Goal: Task Accomplishment & Management: Use online tool/utility

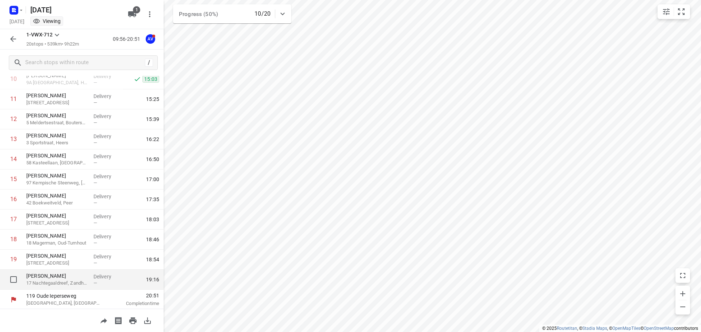
scroll to position [225, 0]
click at [18, 8] on icon "button" at bounding box center [21, 10] width 6 height 6
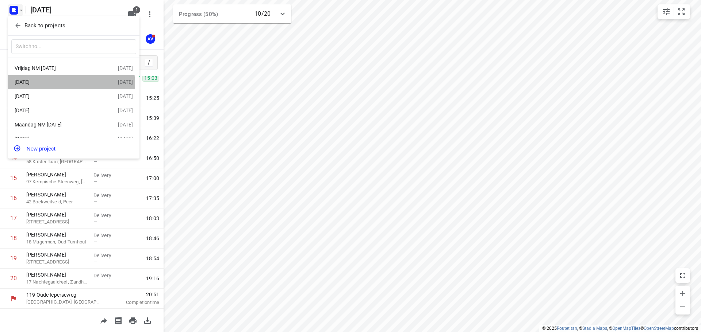
click at [66, 84] on div "[DATE]" at bounding box center [57, 82] width 84 height 6
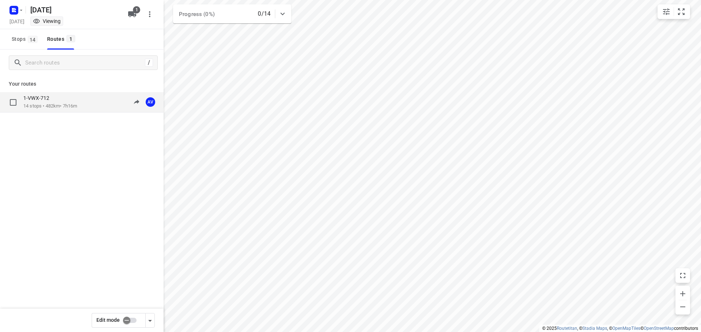
click at [82, 107] on div "1-VWX-712 14 stops • 482km • 7h16m 09:00-16:16 AV" at bounding box center [93, 102] width 140 height 15
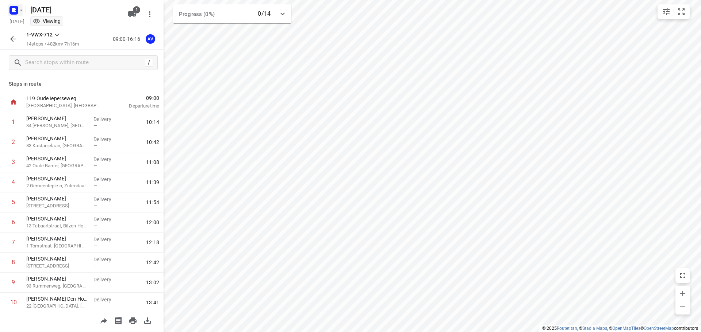
click at [16, 9] on icon "button" at bounding box center [15, 9] width 2 height 2
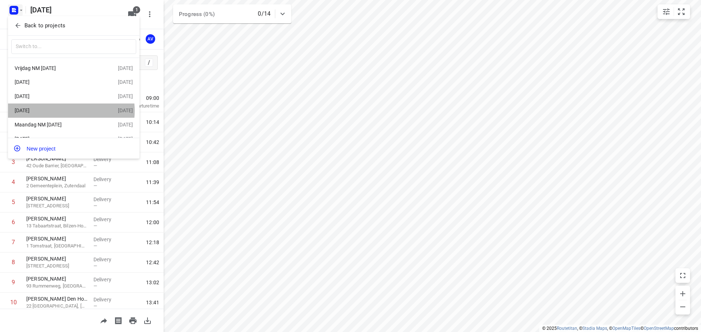
click at [60, 112] on div "[DATE]" at bounding box center [57, 111] width 84 height 6
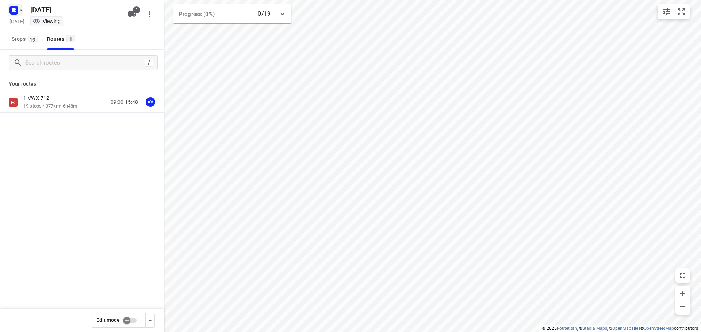
click at [17, 7] on rect "button" at bounding box center [13, 10] width 9 height 9
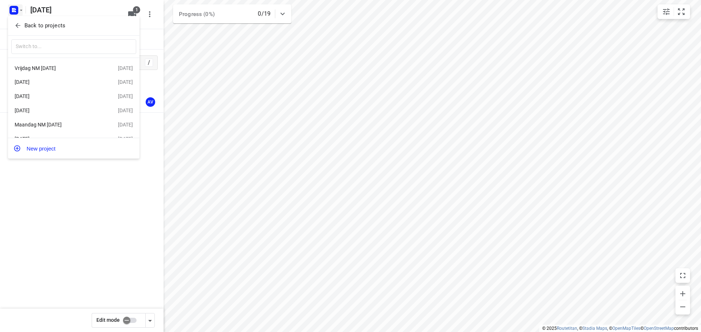
click at [61, 98] on div "[DATE]" at bounding box center [57, 96] width 84 height 6
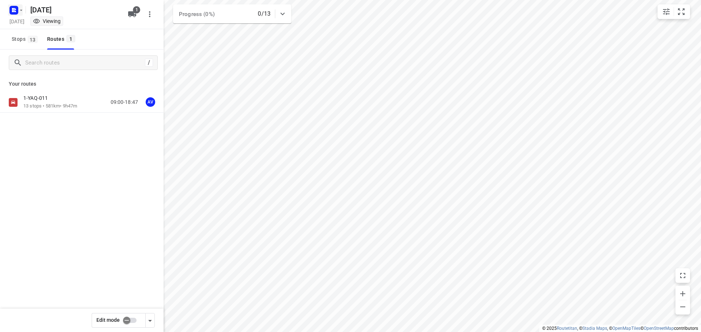
click at [16, 7] on rect "button" at bounding box center [13, 10] width 9 height 9
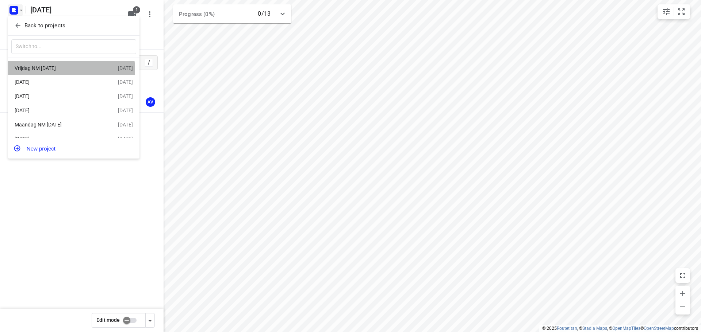
click at [65, 70] on div "Vrijdag NM [DATE]" at bounding box center [57, 68] width 84 height 6
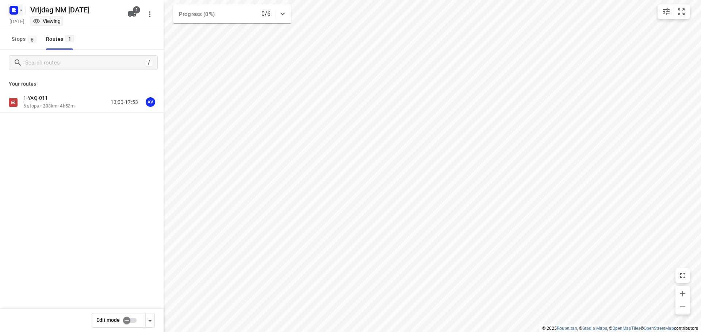
click at [15, 10] on rect "button" at bounding box center [13, 10] width 9 height 9
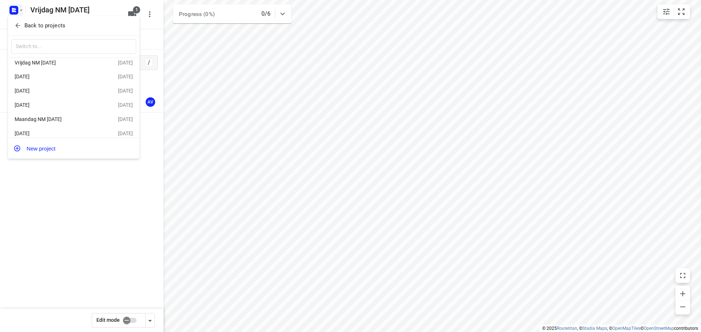
scroll to position [13, 0]
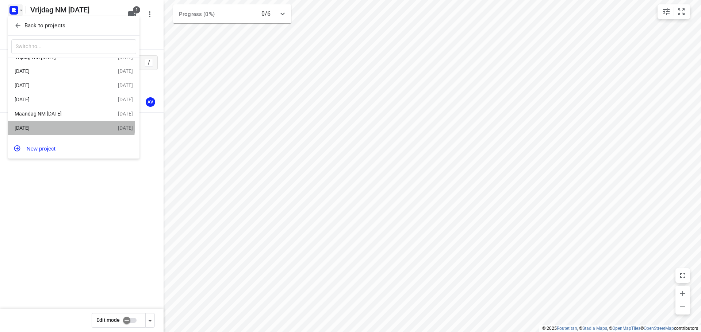
click at [51, 125] on div "[DATE]" at bounding box center [57, 128] width 84 height 6
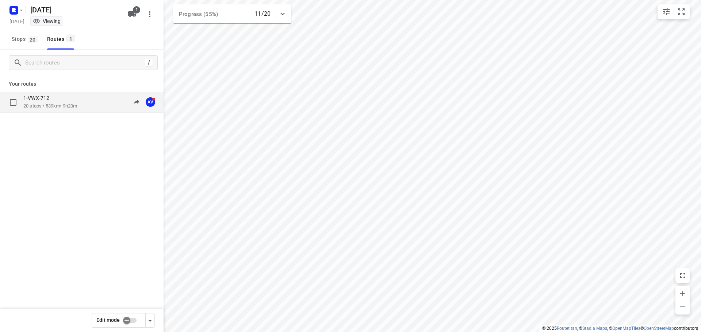
click at [81, 104] on div "1-VWX-712 20 stops • 539km • 9h20m 09:56-20:53 AV" at bounding box center [93, 102] width 140 height 15
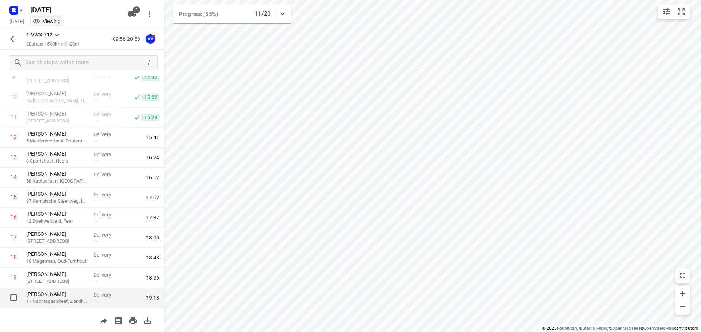
scroll to position [225, 0]
click at [17, 9] on rect "button" at bounding box center [13, 10] width 9 height 9
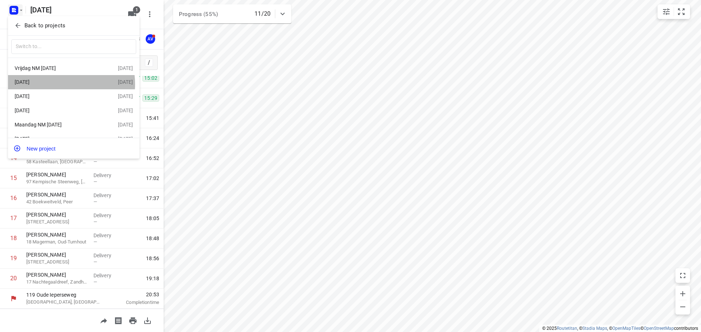
click at [58, 85] on div "[DATE]" at bounding box center [57, 82] width 84 height 6
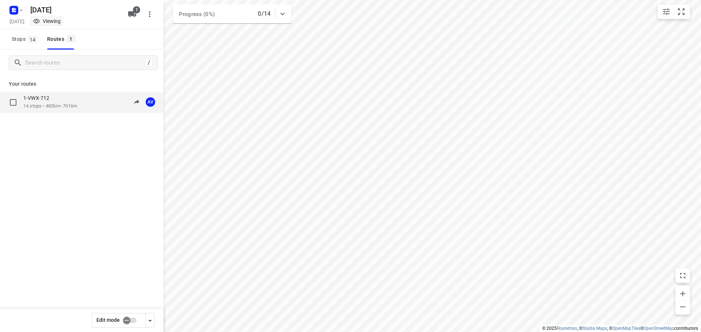
click at [73, 104] on p "14 stops • 482km • 7h16m" at bounding box center [50, 106] width 54 height 7
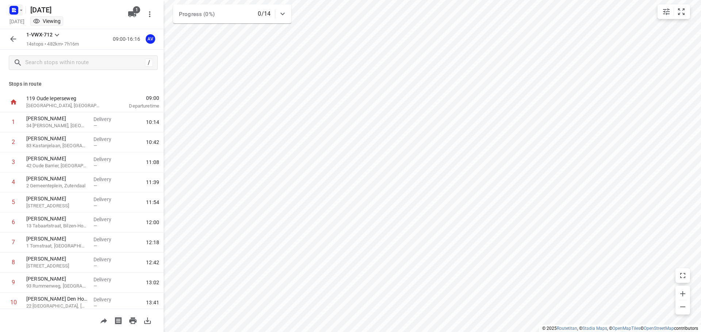
click at [11, 11] on rect "button" at bounding box center [13, 10] width 9 height 9
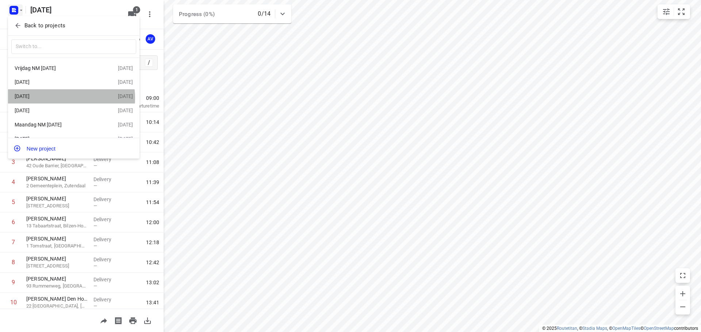
click at [65, 99] on div "[DATE]" at bounding box center [57, 96] width 84 height 6
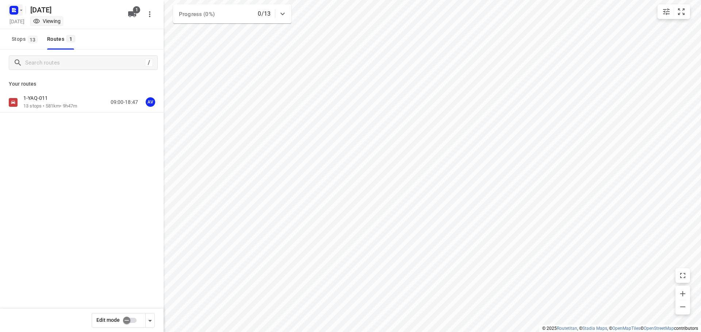
click at [17, 10] on rect "button" at bounding box center [13, 10] width 9 height 9
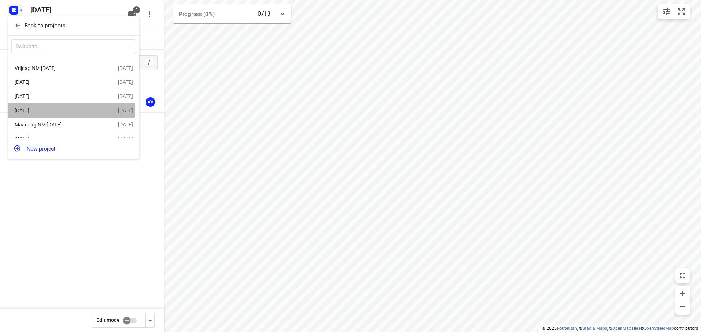
click at [65, 111] on div "[DATE]" at bounding box center [57, 111] width 84 height 6
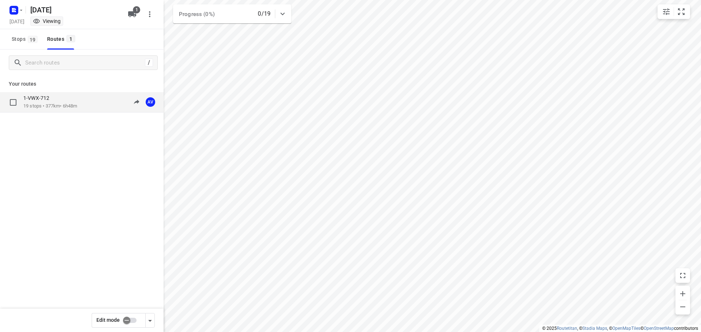
click at [73, 92] on div "1-VWX-712 19 stops • 377km • 6h48m 09:00-15:48 AV" at bounding box center [81, 102] width 163 height 20
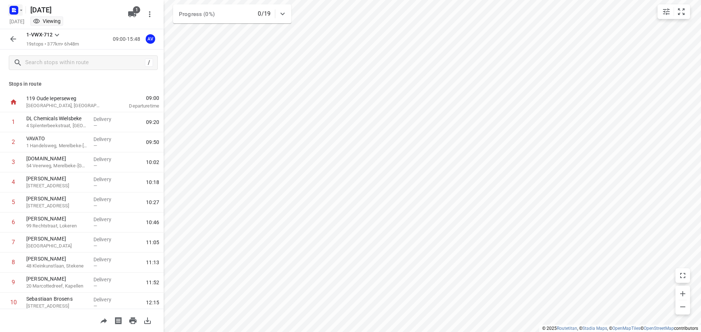
click at [18, 10] on rect "button" at bounding box center [13, 10] width 9 height 9
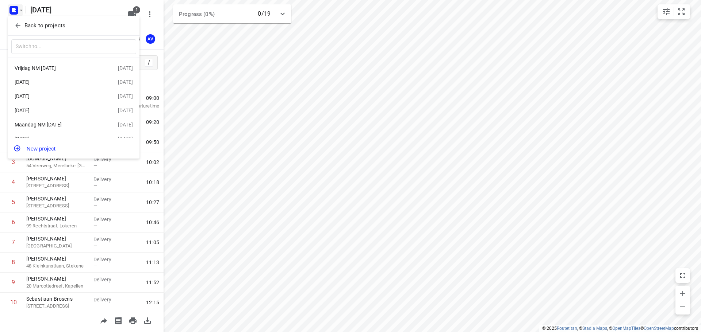
click at [150, 23] on div at bounding box center [350, 166] width 701 height 332
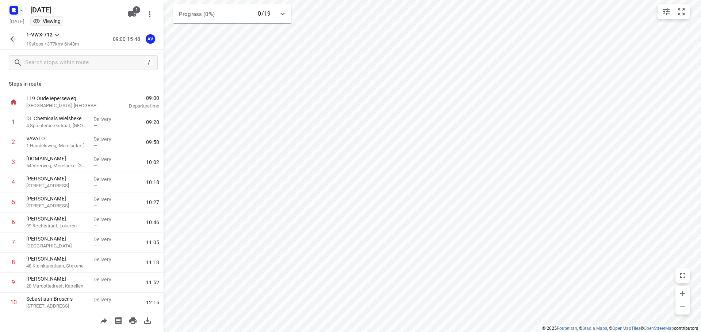
click at [17, 9] on rect "button" at bounding box center [13, 10] width 9 height 9
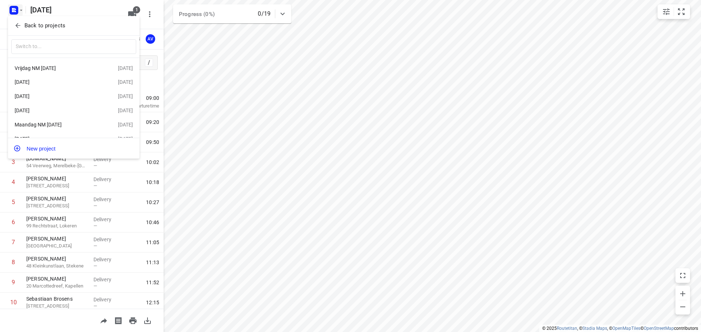
click at [59, 78] on div "[DATE]" at bounding box center [66, 82] width 103 height 9
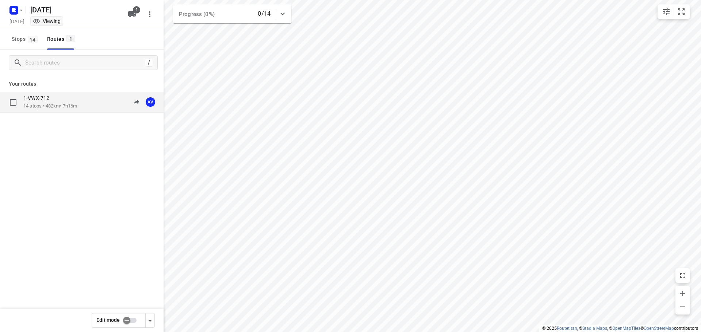
click at [75, 105] on p "14 stops • 482km • 7h16m" at bounding box center [50, 106] width 54 height 7
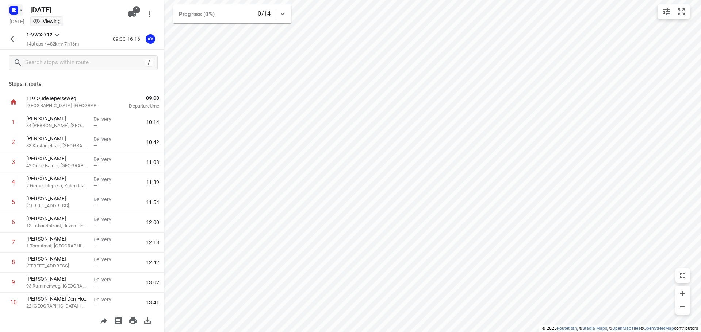
click at [13, 8] on icon "button" at bounding box center [13, 9] width 2 height 2
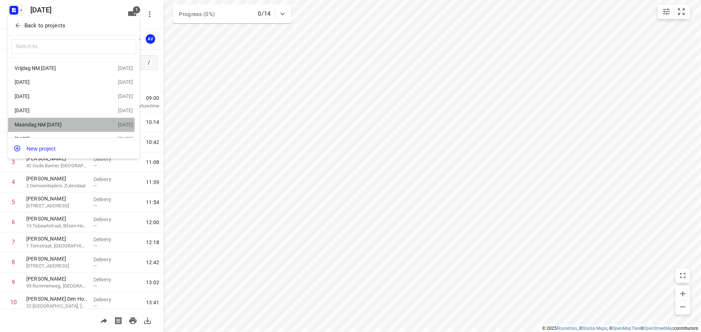
click at [63, 126] on div "Maandag NM [DATE]" at bounding box center [57, 125] width 84 height 6
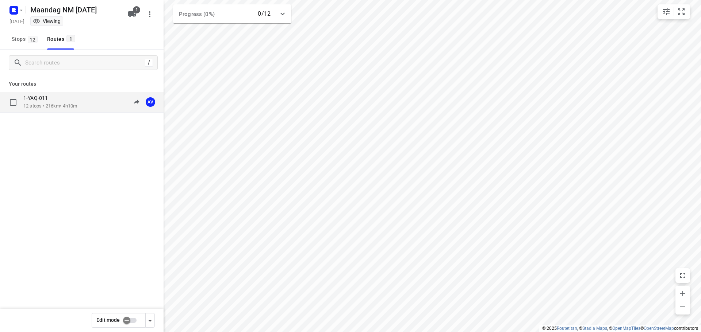
click at [89, 102] on div "1-YAQ-011 12 stops • 216km • 4h10m 13:00-17:09 AV" at bounding box center [93, 102] width 140 height 15
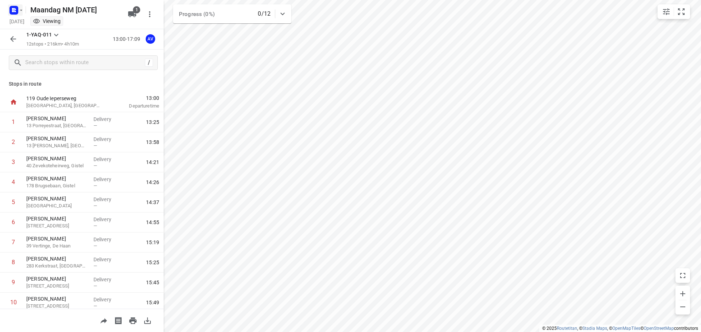
click at [17, 10] on rect "button" at bounding box center [13, 10] width 9 height 9
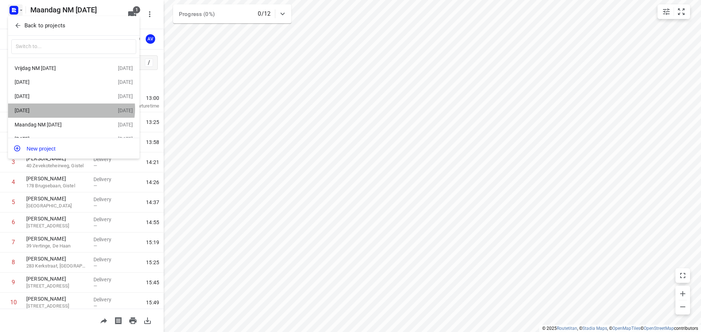
click at [69, 110] on div "[DATE]" at bounding box center [57, 111] width 84 height 6
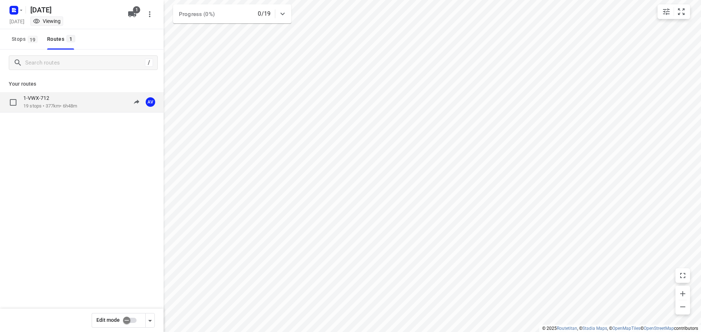
click at [85, 105] on div "1-VWX-712 19 stops • 377km • 6h48m 09:00-15:48 AV" at bounding box center [93, 102] width 140 height 15
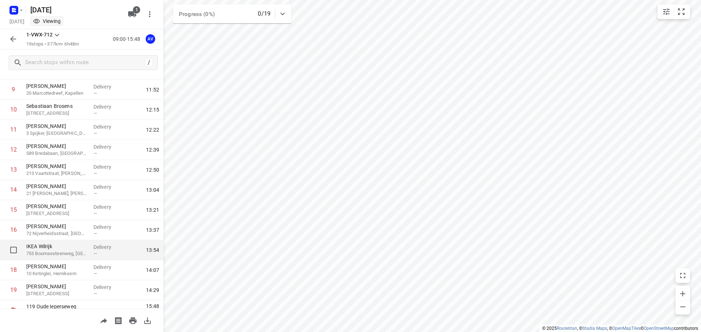
scroll to position [205, 0]
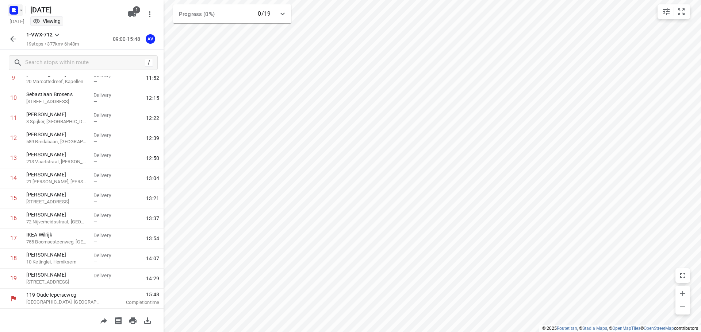
click at [16, 9] on rect "button" at bounding box center [13, 10] width 9 height 9
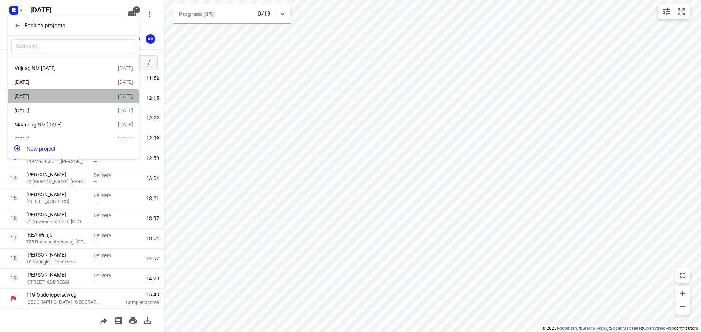
click at [73, 99] on div "[DATE]" at bounding box center [57, 96] width 84 height 6
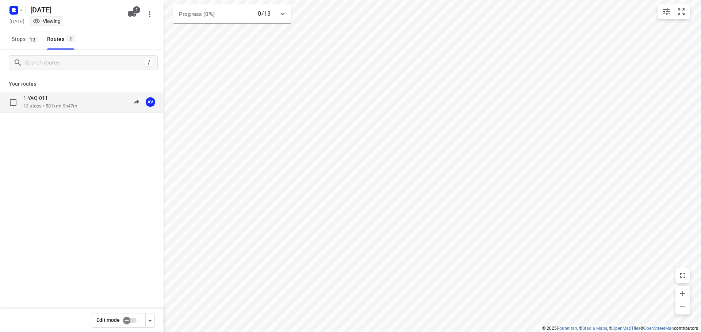
click at [77, 103] on p "13 stops • 581km • 9h47m" at bounding box center [50, 106] width 54 height 7
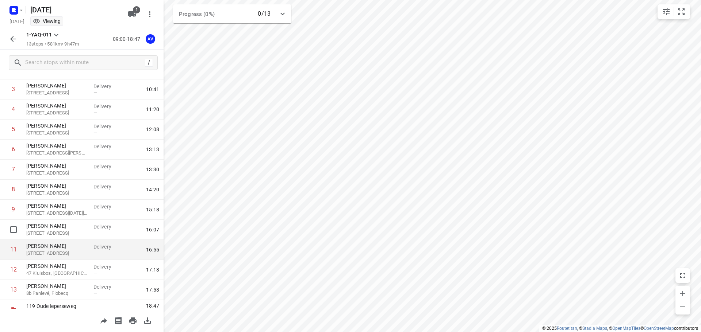
scroll to position [84, 0]
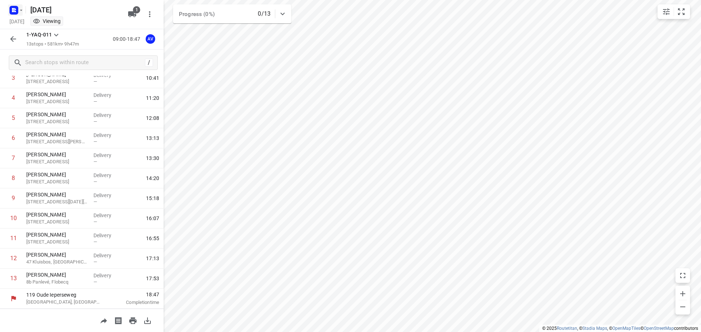
click at [15, 13] on rect "button" at bounding box center [13, 10] width 9 height 9
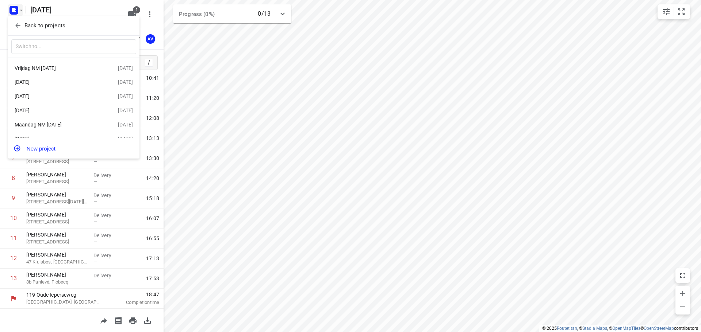
click at [59, 85] on div "[DATE]" at bounding box center [57, 82] width 84 height 6
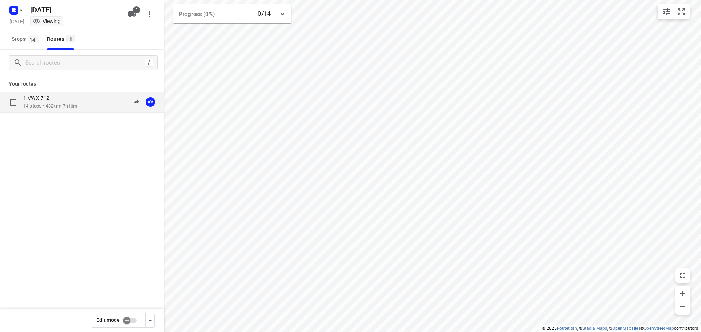
click at [81, 104] on div "1-VWX-712 14 stops • 482km • 7h16m 09:00-16:16 AV" at bounding box center [93, 102] width 140 height 15
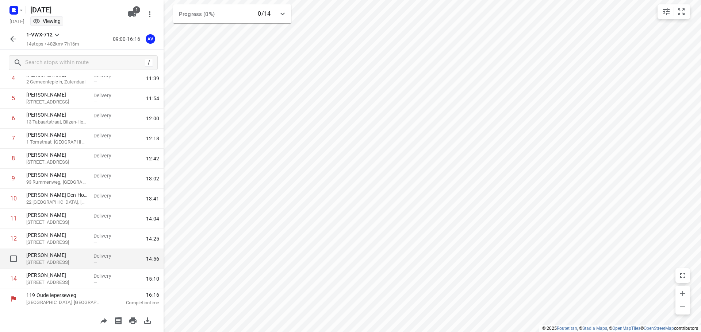
scroll to position [104, 0]
click at [18, 11] on rect "button" at bounding box center [13, 10] width 9 height 9
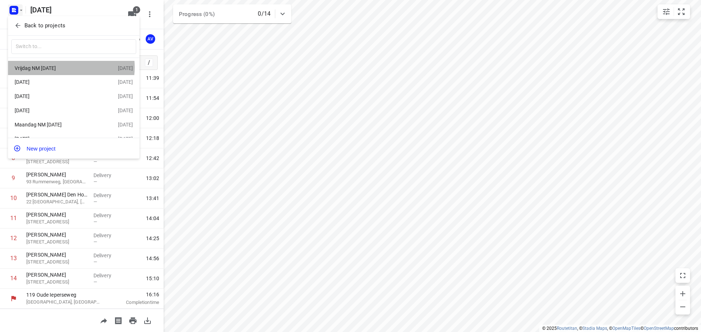
click at [63, 67] on div "Vrijdag NM [DATE]" at bounding box center [57, 68] width 84 height 6
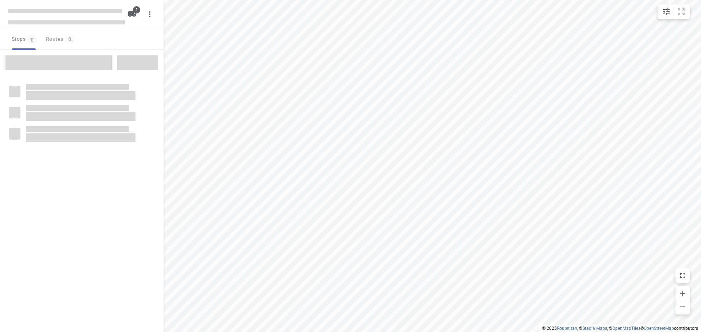
type input "distance"
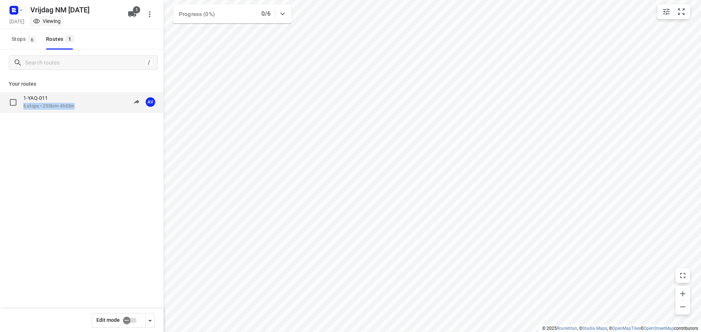
click at [87, 104] on div "1-YAQ-011 6 stops • 293km • 4h53m 13:00-17:53 AV" at bounding box center [93, 102] width 140 height 15
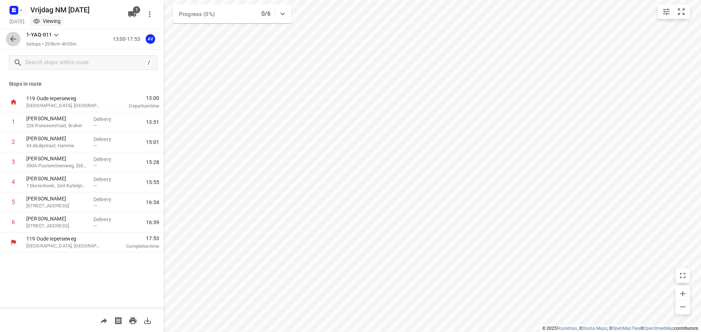
click at [13, 43] on icon "button" at bounding box center [13, 39] width 9 height 9
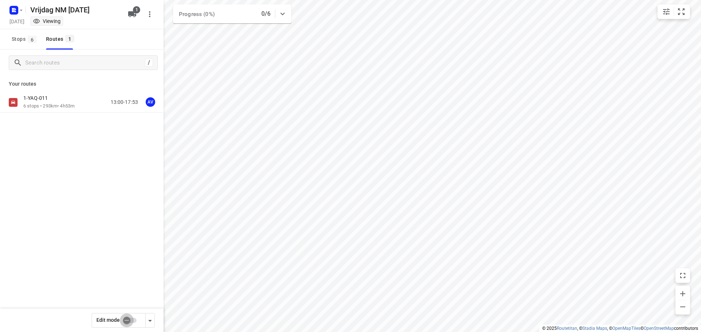
click at [134, 319] on input "checkbox" at bounding box center [127, 321] width 42 height 14
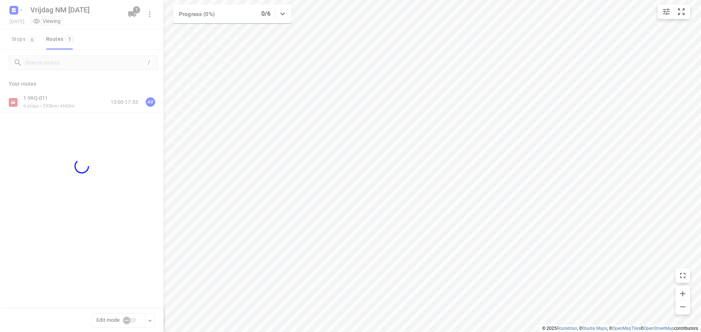
checkbox input "true"
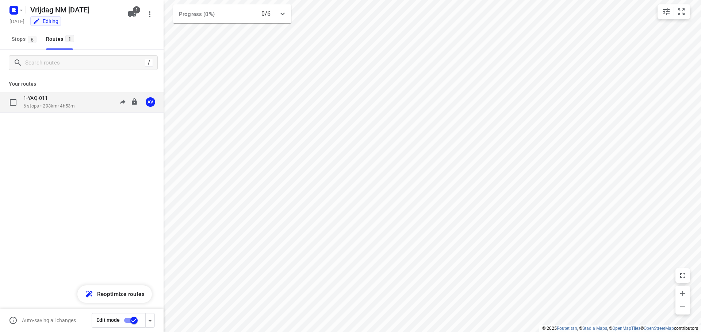
click at [84, 101] on div "1-YAQ-011 6 stops • 293km • 4h53m 13:00-17:53 AV" at bounding box center [93, 102] width 140 height 15
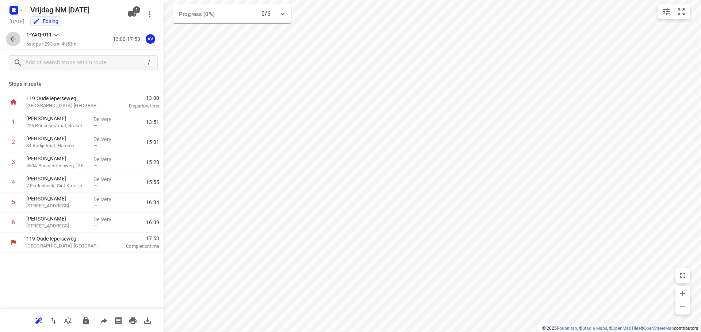
click at [12, 39] on icon "button" at bounding box center [13, 39] width 6 height 6
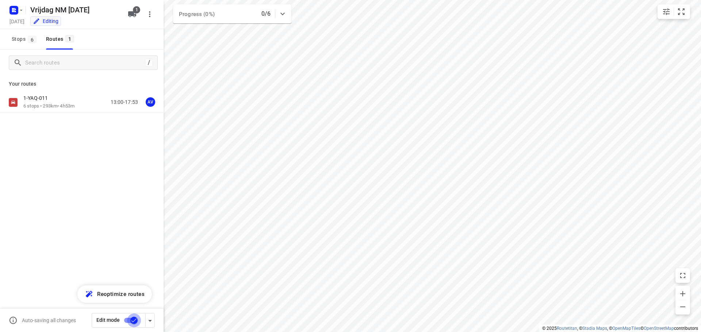
click at [128, 321] on input "checkbox" at bounding box center [134, 321] width 42 height 14
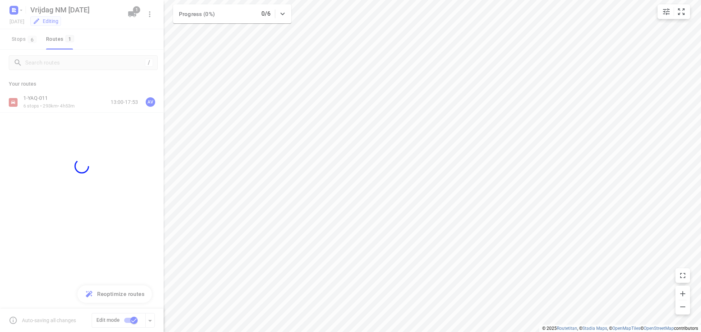
checkbox input "false"
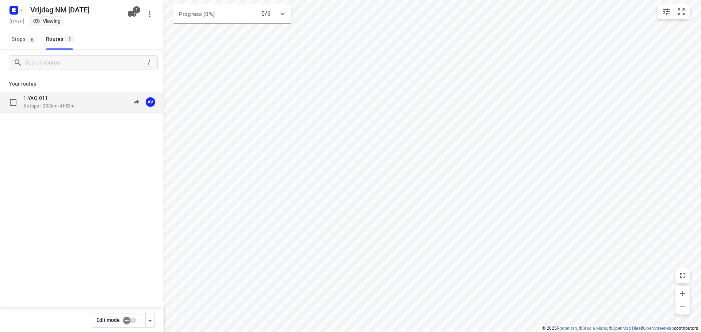
click at [82, 105] on div "1-YAQ-011 6 stops • 293km • 4h53m 13:00-17:53 AV" at bounding box center [93, 102] width 140 height 15
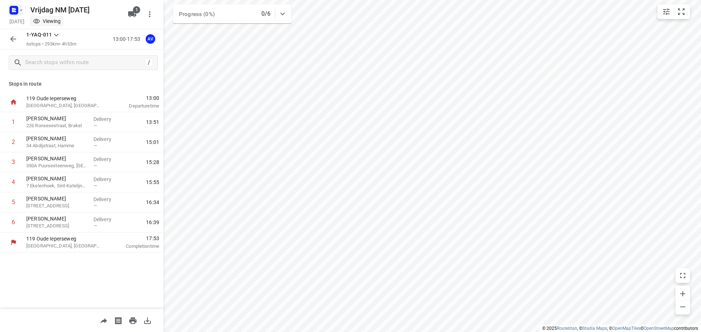
click at [14, 10] on icon "button" at bounding box center [15, 11] width 2 height 2
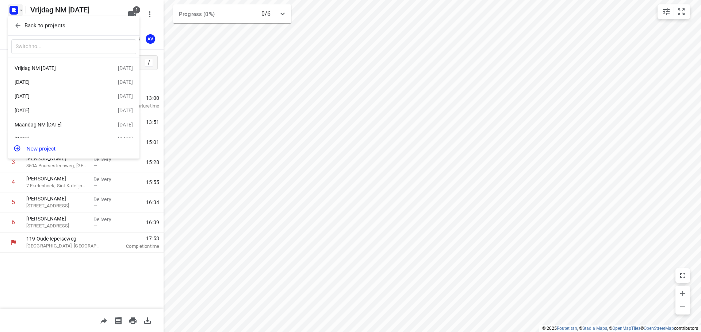
click at [66, 126] on div "Maandag NM [DATE]" at bounding box center [57, 125] width 84 height 6
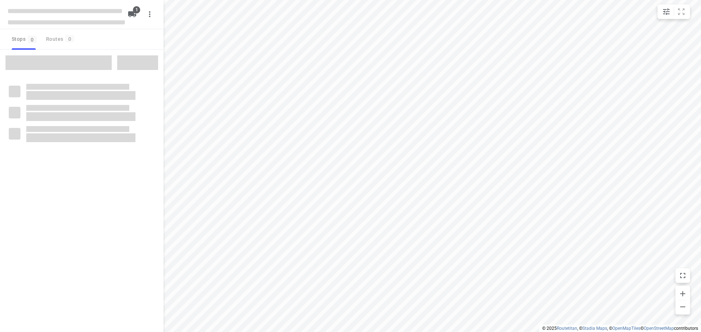
type input "distance"
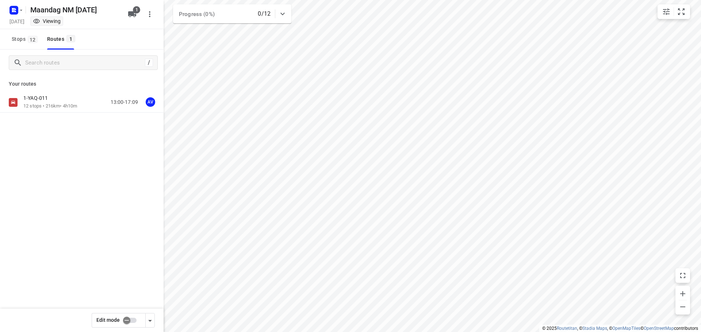
click at [131, 321] on input "checkbox" at bounding box center [127, 321] width 42 height 14
checkbox input "true"
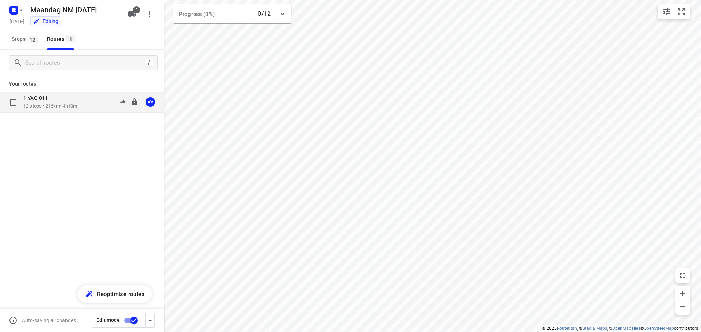
click at [85, 101] on div "1-YAQ-011 12 stops • 216km • 4h10m 13:00-17:09 AV" at bounding box center [93, 102] width 140 height 15
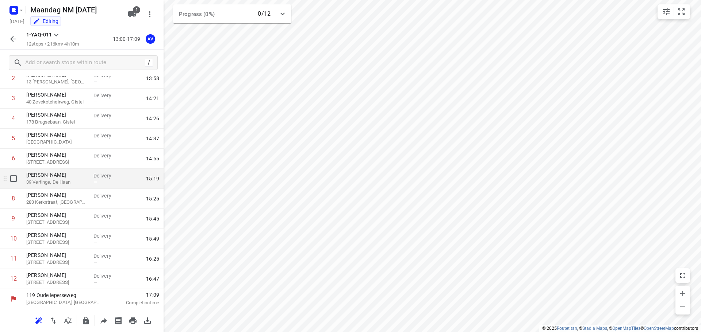
scroll to position [64, 0]
click at [11, 39] on icon "button" at bounding box center [13, 39] width 6 height 6
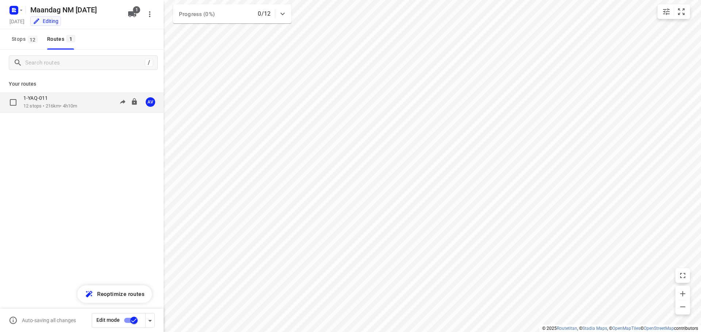
click at [61, 99] on div "1-YAQ-011" at bounding box center [50, 99] width 54 height 8
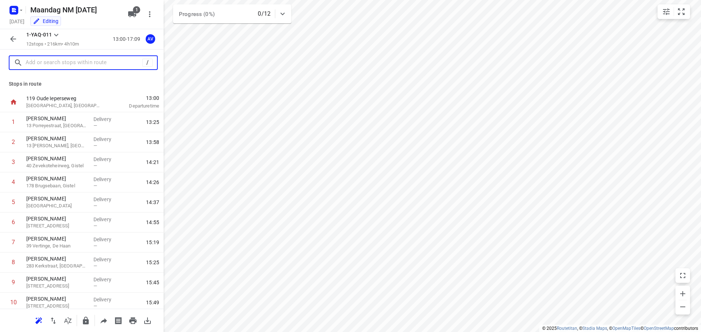
click at [58, 58] on input "text" at bounding box center [84, 62] width 117 height 11
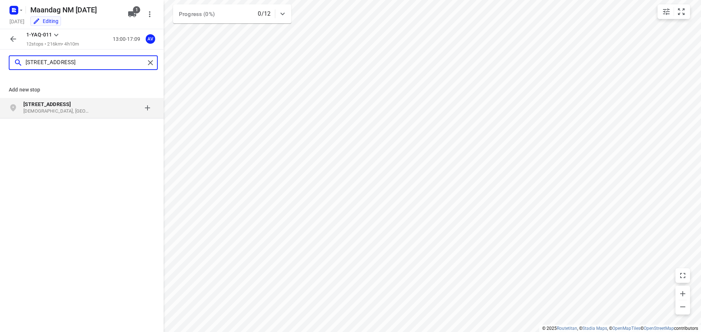
type input "[STREET_ADDRESS]"
click at [81, 111] on p "[DEMOGRAPHIC_DATA], [GEOGRAPHIC_DATA]" at bounding box center [56, 111] width 67 height 7
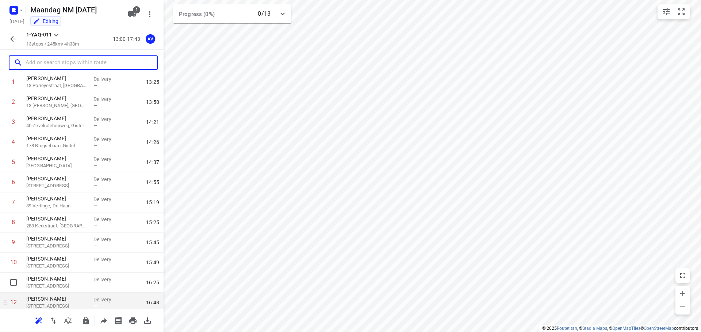
scroll to position [84, 0]
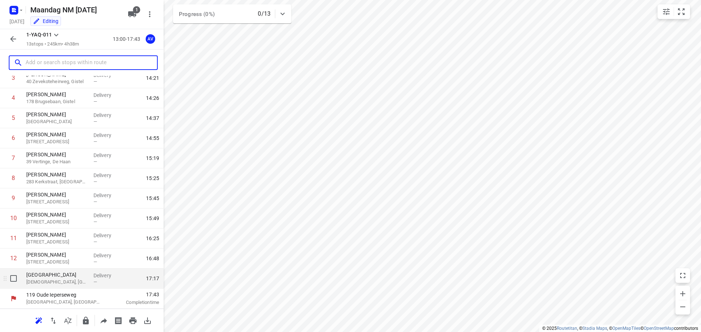
click at [85, 281] on p "[DEMOGRAPHIC_DATA], [GEOGRAPHIC_DATA]" at bounding box center [56, 282] width 61 height 7
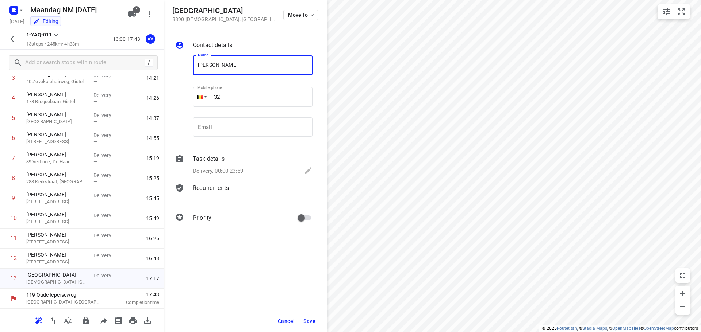
type input "[PERSON_NAME]"
click at [252, 96] on input "+32" at bounding box center [253, 97] width 120 height 20
type input "[PHONE_NUMBER]"
click at [237, 170] on p "Delivery, 00:00-23:59" at bounding box center [218, 171] width 50 height 8
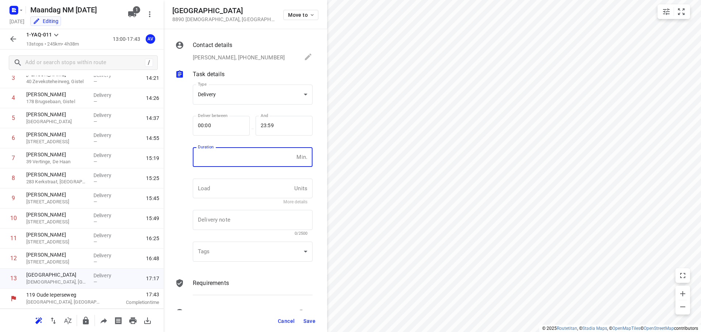
click at [240, 163] on input "number" at bounding box center [243, 157] width 101 height 20
type input "1"
click at [311, 320] on span "Save" at bounding box center [309, 322] width 12 height 6
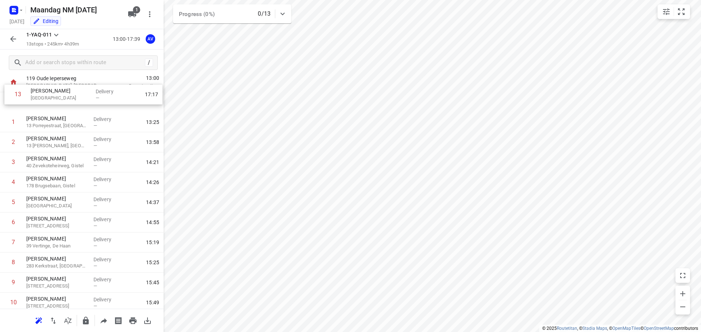
scroll to position [0, 0]
drag, startPoint x: 2, startPoint y: 283, endPoint x: 3, endPoint y: 124, distance: 159.5
click at [3, 124] on div "1 [PERSON_NAME] 13 Porreyestraat, Ieper Delivery — 13:25 2 [PERSON_NAME] 13 [PE…" at bounding box center [81, 242] width 163 height 261
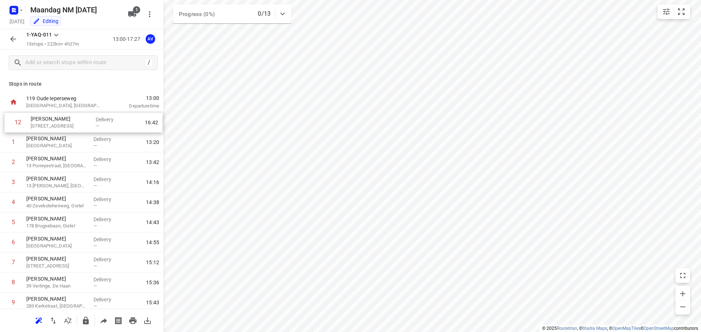
drag, startPoint x: 3, startPoint y: 262, endPoint x: 7, endPoint y: 124, distance: 138.0
click at [7, 124] on div "1 [PERSON_NAME] 20 [PERSON_NAME], Moorslede Delivery — 13:20 2 [PERSON_NAME] 13…" at bounding box center [81, 242] width 163 height 261
drag, startPoint x: 3, startPoint y: 280, endPoint x: 5, endPoint y: 122, distance: 158.4
click at [5, 122] on div "1 [PERSON_NAME] 53 Pilkemstraat, Roeselare Delivery — 13:21 2 [PERSON_NAME] [GE…" at bounding box center [81, 242] width 163 height 261
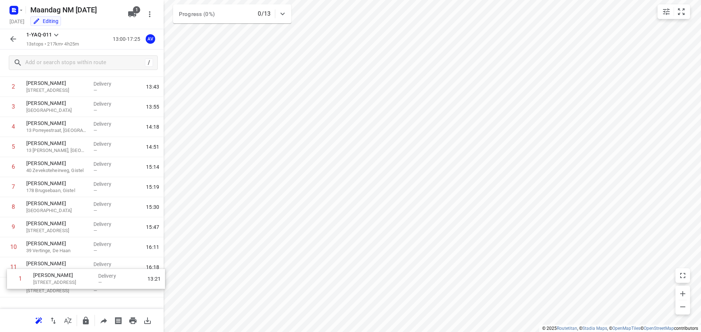
scroll to position [84, 0]
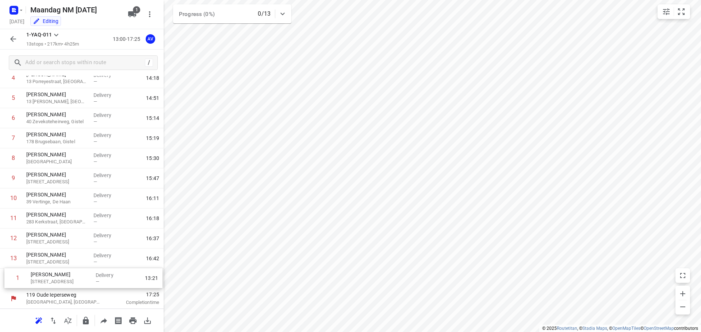
drag, startPoint x: 4, startPoint y: 122, endPoint x: 8, endPoint y: 280, distance: 158.1
click at [8, 280] on div "1 [PERSON_NAME] 76 Steenstraat, Tielt Delivery — 13:21 2 [PERSON_NAME] 53 Pilke…" at bounding box center [81, 158] width 163 height 261
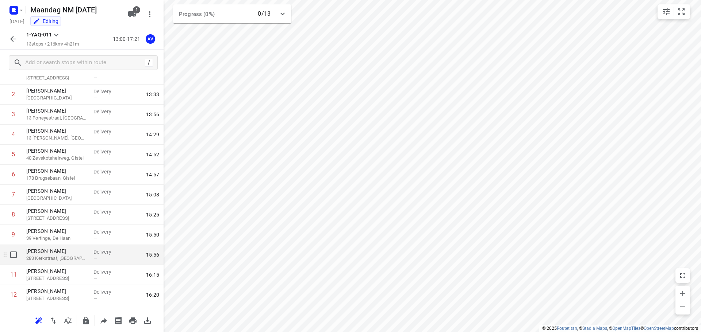
scroll to position [0, 0]
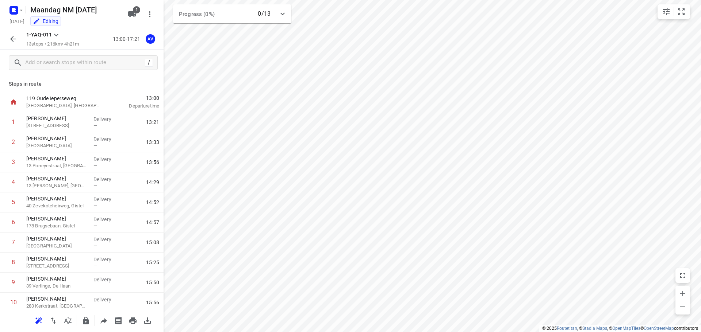
click at [14, 40] on icon "button" at bounding box center [13, 39] width 9 height 9
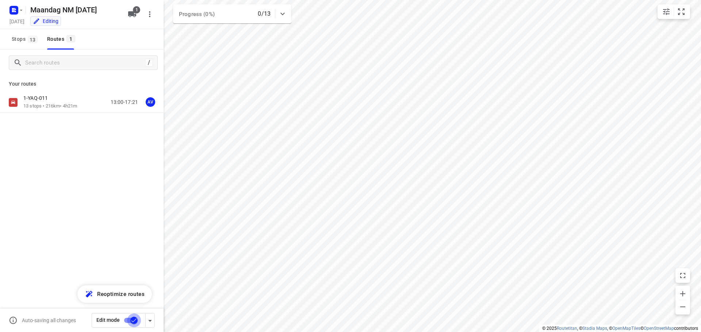
click at [129, 320] on input "checkbox" at bounding box center [134, 321] width 42 height 14
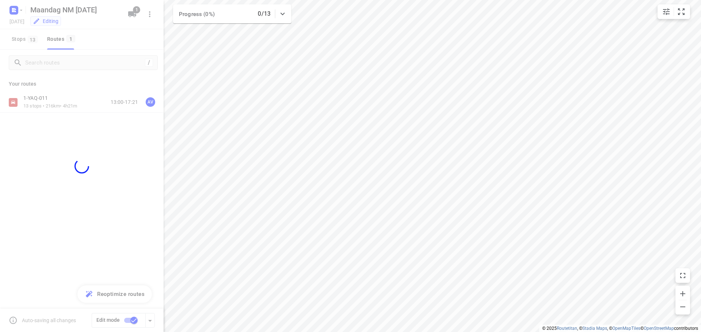
checkbox input "false"
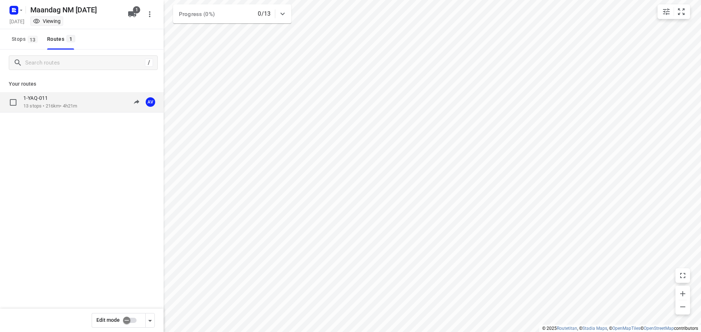
click at [84, 104] on div "1-YAQ-011 13 stops • 216km • 4h21m 13:00-17:21 AV" at bounding box center [93, 102] width 140 height 15
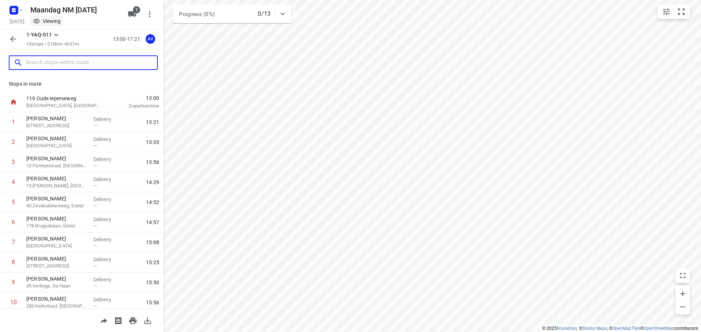
click at [64, 61] on input "text" at bounding box center [91, 62] width 131 height 11
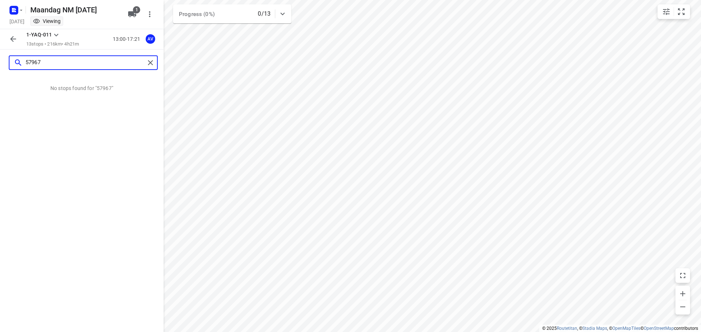
type input "57967"
drag, startPoint x: 51, startPoint y: 62, endPoint x: 7, endPoint y: 59, distance: 45.0
click at [7, 59] on div "57967" at bounding box center [81, 63] width 163 height 26
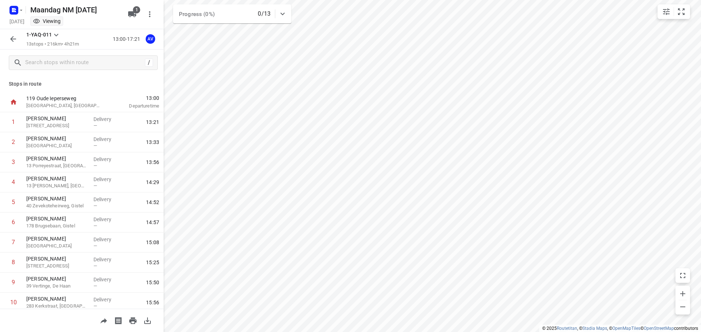
click at [102, 83] on p "Stops in route" at bounding box center [82, 84] width 146 height 8
click at [19, 12] on icon "button" at bounding box center [21, 10] width 6 height 6
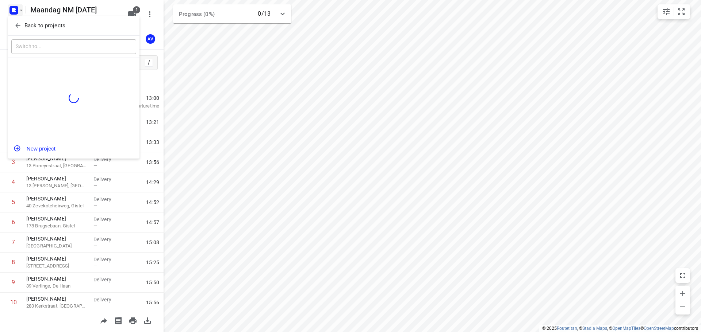
click at [58, 23] on p "Back to projects" at bounding box center [44, 26] width 41 height 8
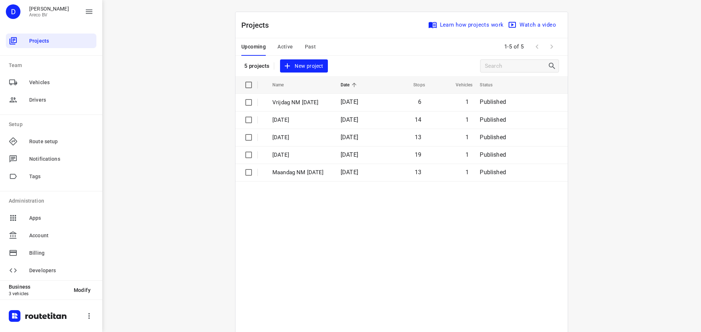
click at [311, 45] on span "Past" at bounding box center [310, 46] width 11 height 9
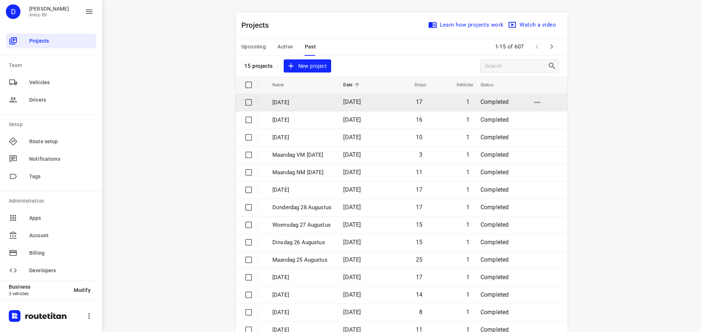
click at [336, 103] on td "[DATE]" at bounding box center [301, 103] width 72 height 18
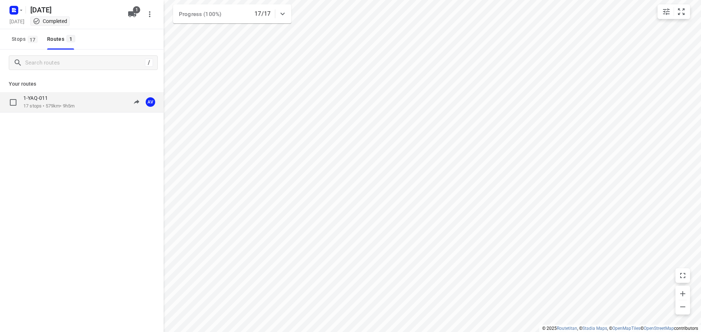
click at [102, 101] on div "09:21-20:00" at bounding box center [119, 102] width 36 height 15
click at [83, 104] on div "1-YAQ-011 17 stops • 579km • 9h5m 09:21-20:00 AV" at bounding box center [93, 102] width 140 height 15
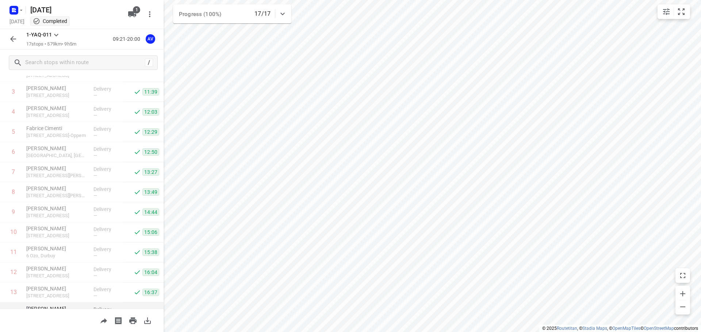
scroll to position [165, 0]
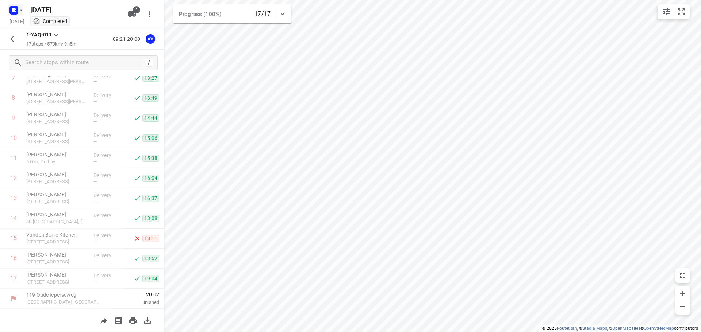
click at [15, 10] on rect "button" at bounding box center [13, 10] width 9 height 9
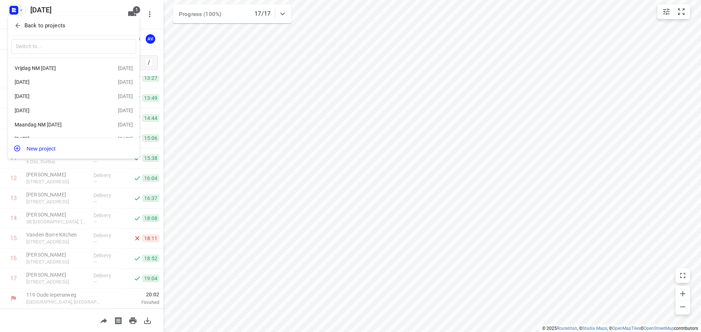
click at [66, 109] on div "[DATE]" at bounding box center [57, 111] width 84 height 6
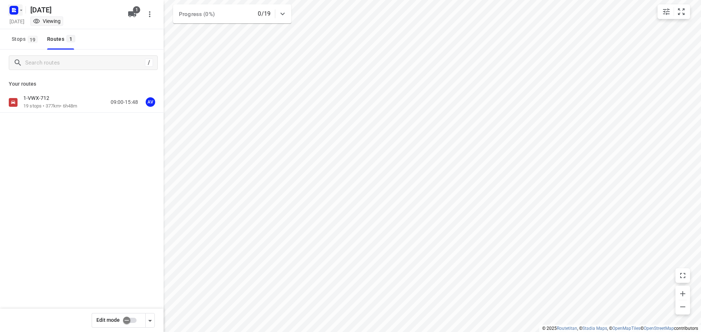
click at [19, 8] on icon "button" at bounding box center [21, 10] width 6 height 6
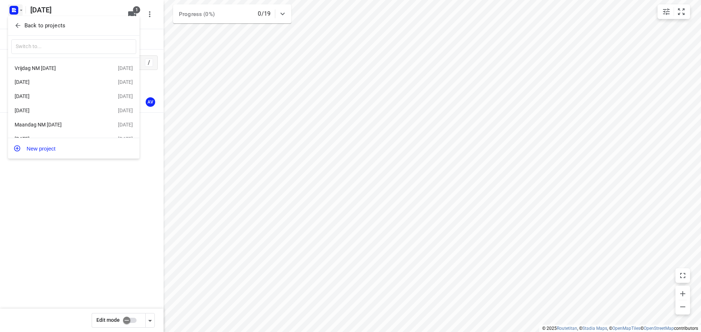
click at [59, 99] on div "[DATE]" at bounding box center [57, 96] width 84 height 6
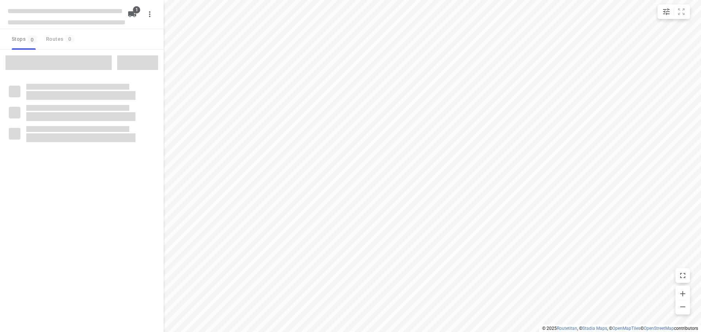
type input "distance"
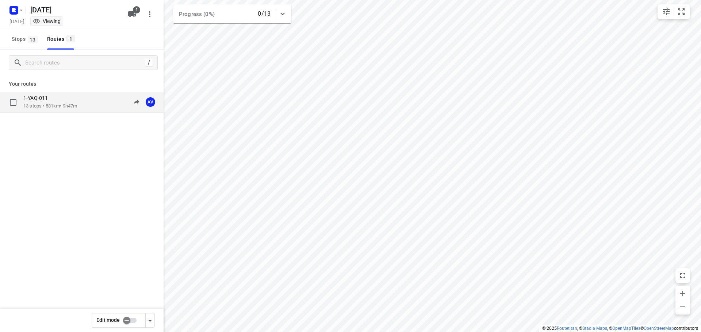
click at [72, 97] on div "1-YAQ-011" at bounding box center [50, 99] width 54 height 8
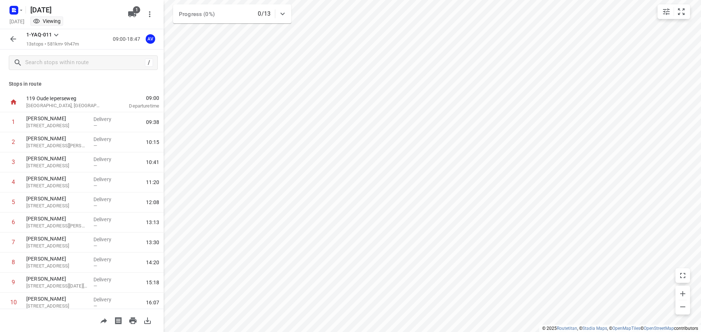
click at [10, 37] on icon "button" at bounding box center [13, 39] width 9 height 9
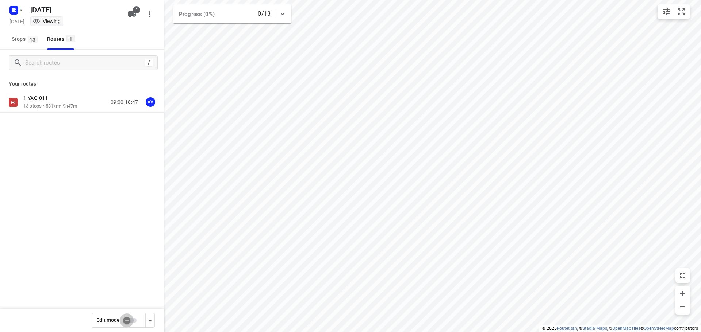
click at [133, 321] on input "checkbox" at bounding box center [127, 321] width 42 height 14
checkbox input "true"
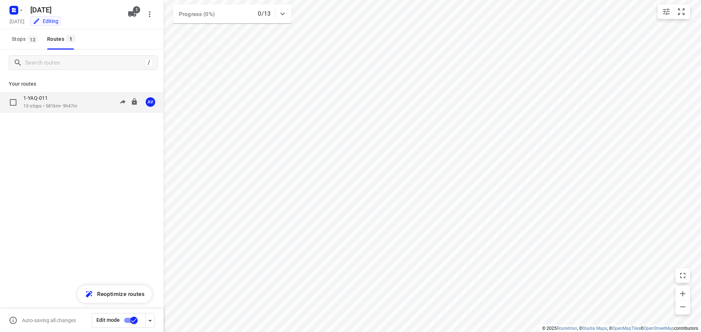
click at [88, 103] on div "1-YAQ-011 13 stops • 581km • 9h47m 09:00-18:47 AV" at bounding box center [93, 102] width 140 height 15
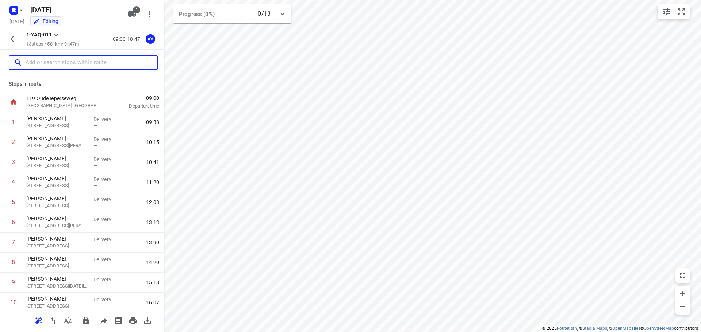
click at [83, 60] on input "text" at bounding box center [91, 62] width 131 height 11
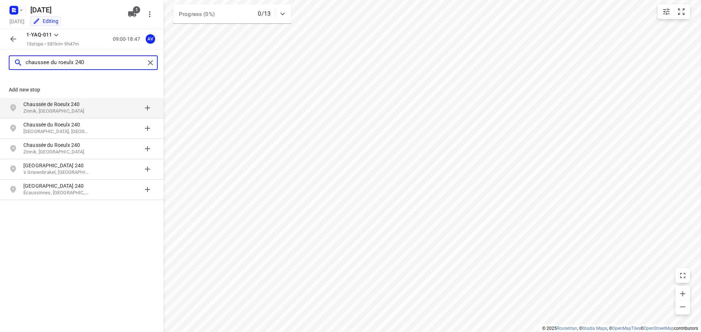
type input "chaussee du roeulx 240"
click at [93, 110] on div "Chaussée de Roeulx 240 Zinnik, [GEOGRAPHIC_DATA]" at bounding box center [60, 108] width 74 height 15
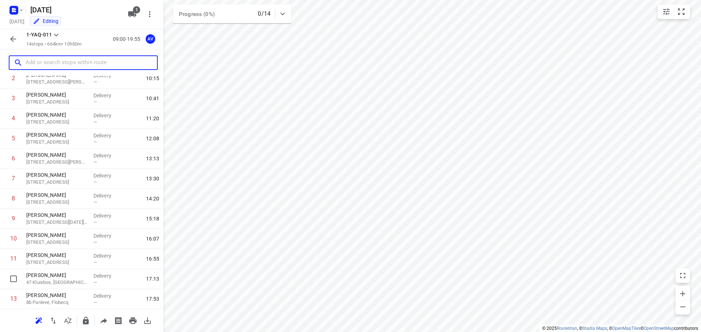
scroll to position [104, 0]
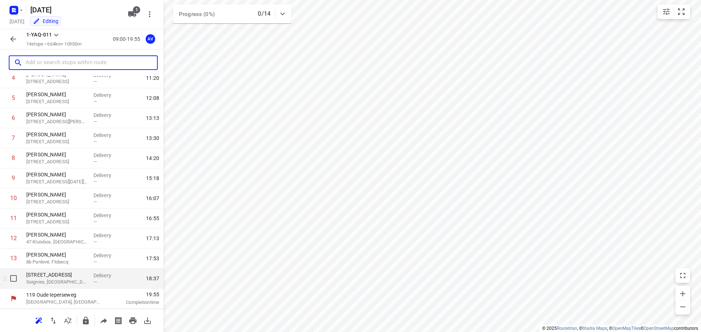
click at [68, 283] on p "Soignies, [GEOGRAPHIC_DATA]" at bounding box center [56, 282] width 61 height 7
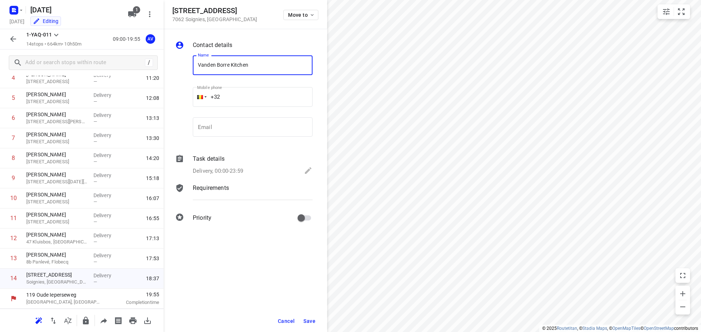
type input "Vanden Borre Kitchen"
click at [250, 96] on input "+32" at bounding box center [253, 97] width 120 height 20
type input "[PHONE_NUMBER]"
click at [227, 168] on p "Delivery, 00:00-23:59" at bounding box center [218, 171] width 50 height 8
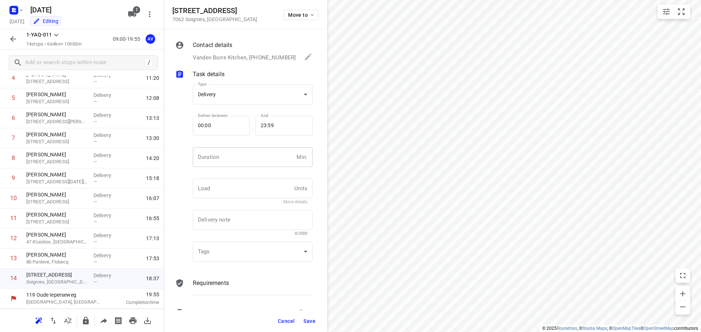
click at [232, 159] on input "number" at bounding box center [243, 157] width 101 height 20
type input "1"
click at [310, 323] on span "Save" at bounding box center [309, 322] width 12 height 6
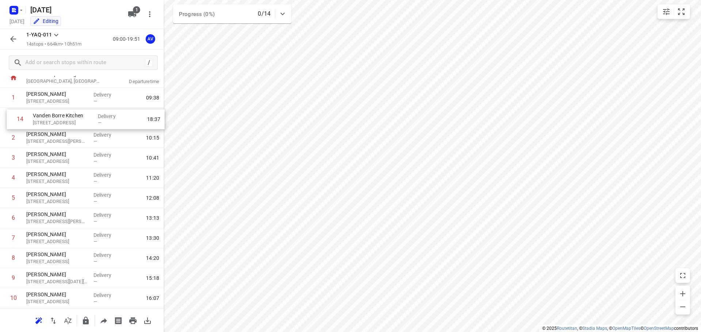
scroll to position [24, 0]
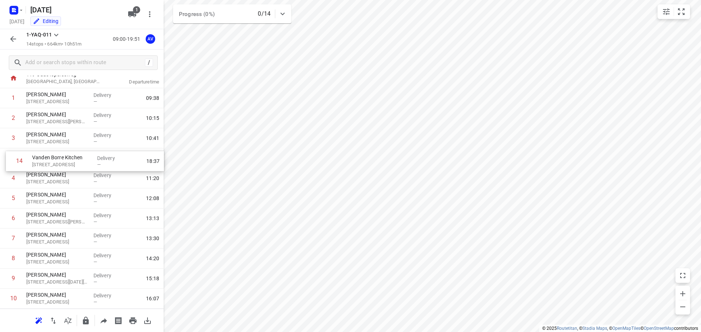
drag, startPoint x: 2, startPoint y: 282, endPoint x: 9, endPoint y: 162, distance: 119.9
click at [9, 162] on div "1 [PERSON_NAME] 2 Rue Crombrie, Tournai Delivery — 09:38 2 [PERSON_NAME] [STREE…" at bounding box center [81, 228] width 163 height 281
click at [11, 35] on icon "button" at bounding box center [13, 39] width 9 height 9
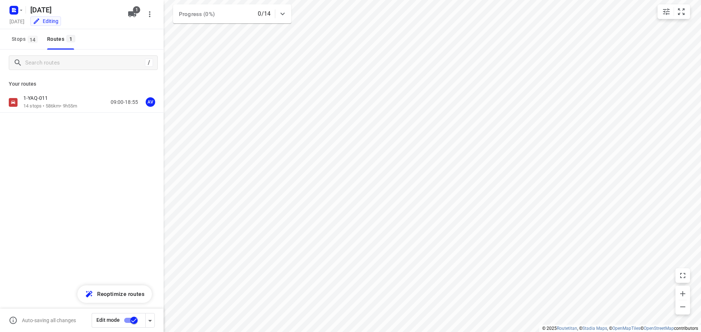
click at [129, 321] on input "checkbox" at bounding box center [134, 321] width 42 height 14
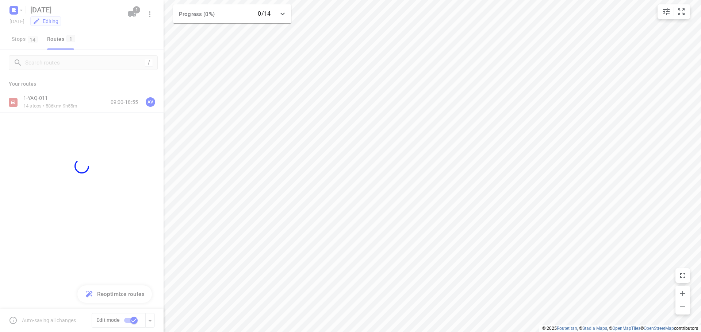
checkbox input "false"
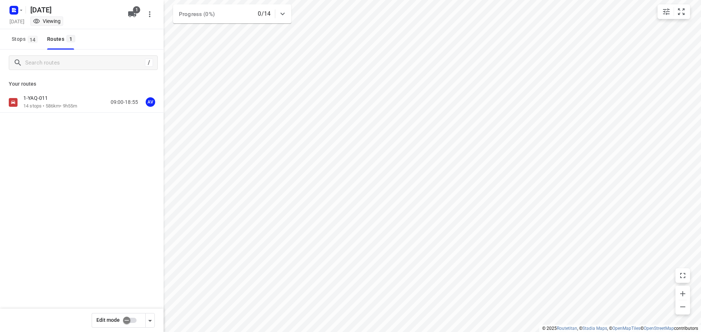
click at [90, 103] on div "1-YAQ-011 14 stops • 586km • 9h55m 09:00-18:55 AV" at bounding box center [93, 102] width 140 height 15
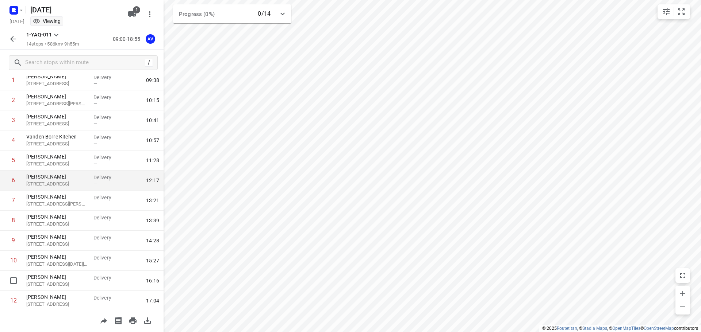
scroll to position [0, 0]
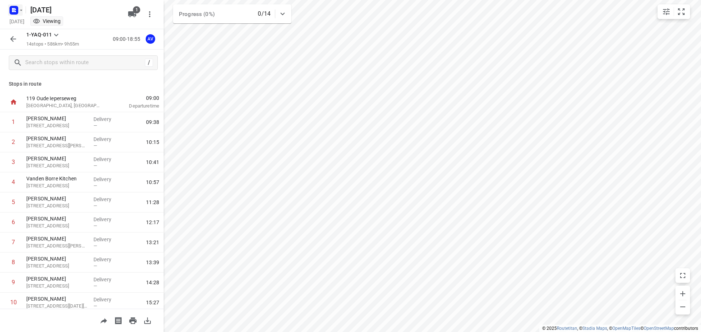
click at [13, 9] on icon "button" at bounding box center [13, 9] width 2 height 2
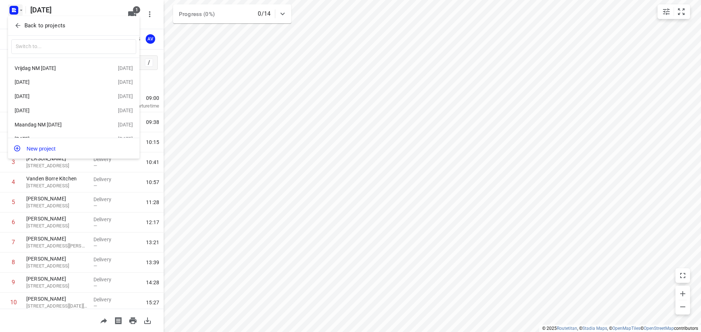
click at [65, 110] on div "[DATE]" at bounding box center [57, 111] width 84 height 6
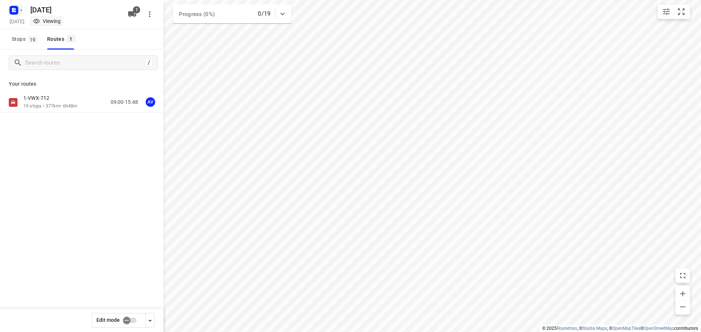
click at [15, 11] on icon "button" at bounding box center [15, 11] width 2 height 2
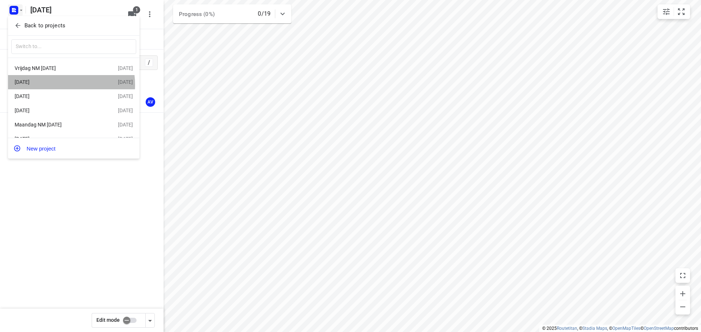
click at [55, 85] on div "[DATE]" at bounding box center [57, 82] width 84 height 6
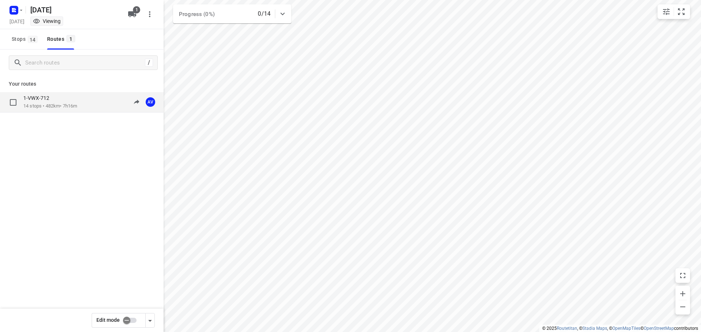
click at [74, 95] on div "1-VWX-712" at bounding box center [50, 99] width 54 height 8
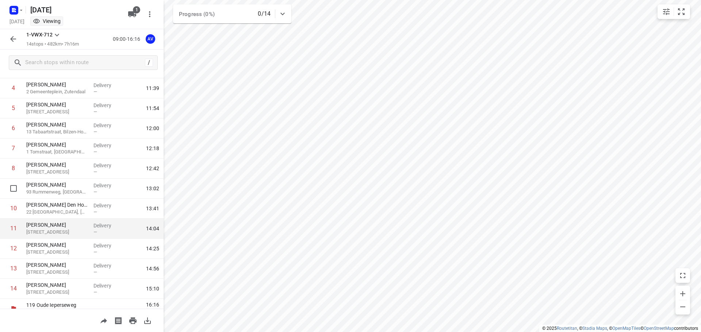
scroll to position [104, 0]
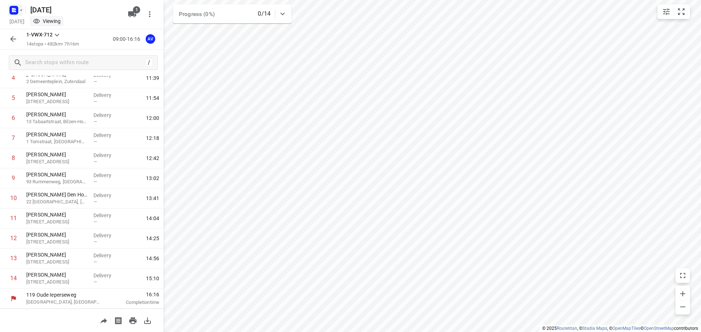
click at [16, 9] on rect "button" at bounding box center [13, 10] width 9 height 9
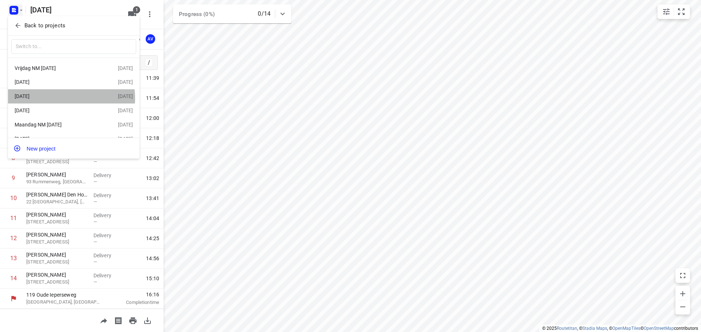
click at [63, 99] on div "[DATE]" at bounding box center [57, 96] width 84 height 6
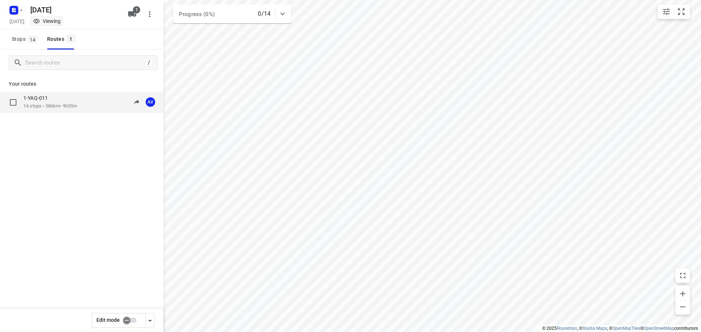
click at [86, 107] on div "1-YAQ-011 14 stops • 586km • 9h55m 09:00-18:55 AV" at bounding box center [93, 102] width 140 height 15
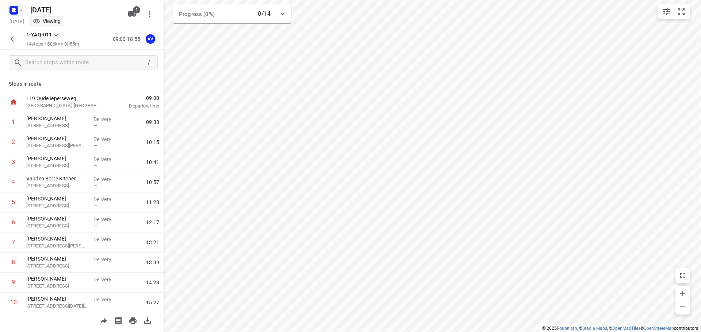
click at [20, 12] on icon "button" at bounding box center [21, 10] width 6 height 6
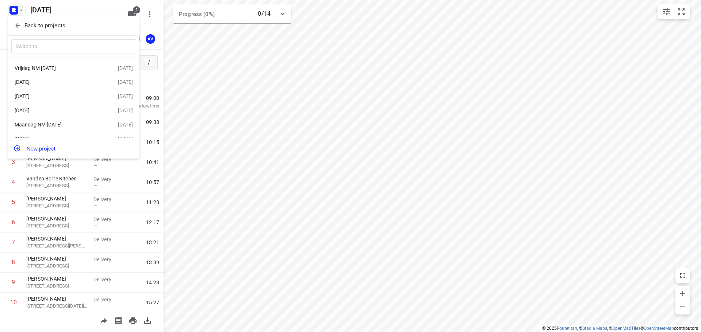
click at [61, 113] on div "[DATE]" at bounding box center [57, 111] width 84 height 6
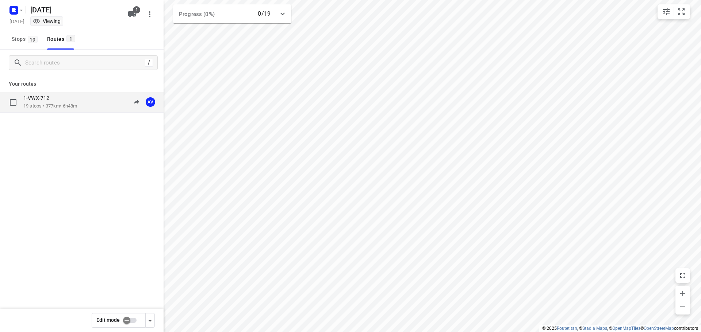
click at [85, 102] on div "1-VWX-712 19 stops • 377km • 6h48m 09:00-15:48 AV" at bounding box center [93, 102] width 140 height 15
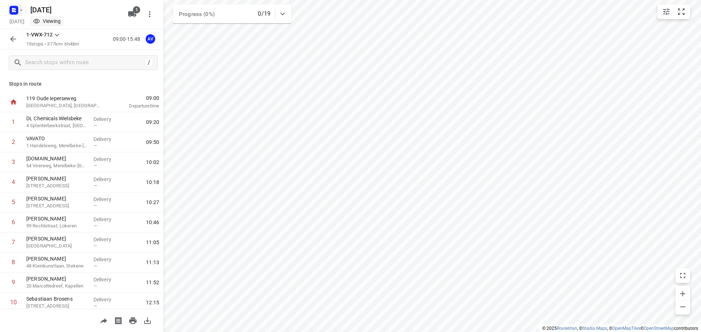
click at [18, 10] on icon "button" at bounding box center [21, 10] width 6 height 6
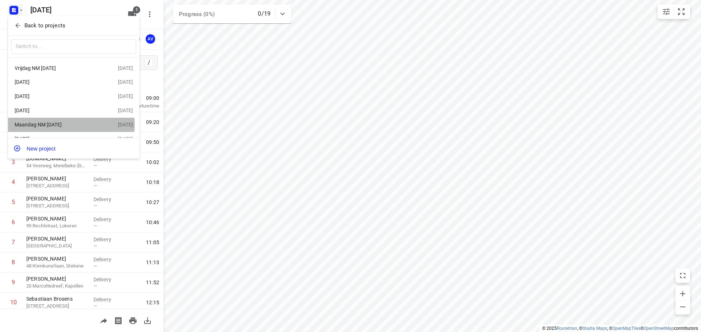
click at [54, 126] on div "Maandag NM [DATE]" at bounding box center [57, 125] width 84 height 6
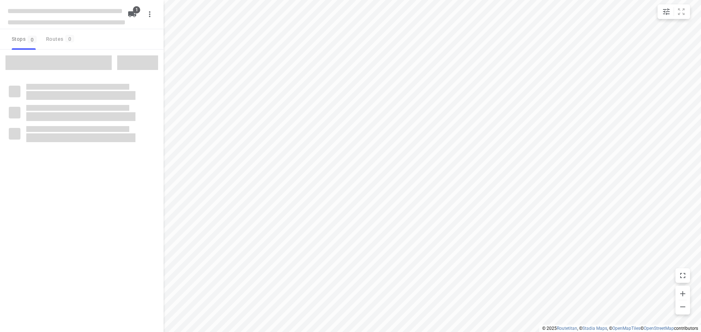
type input "distance"
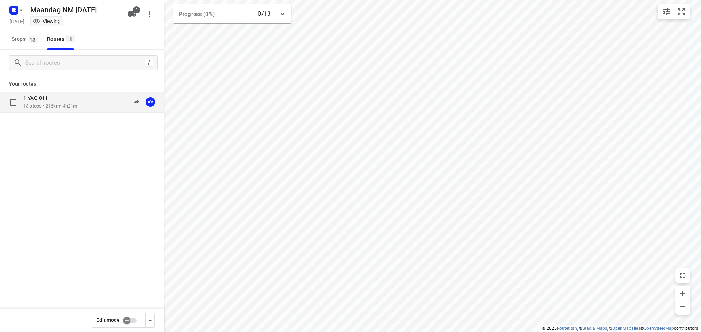
click at [89, 107] on div "1-YAQ-011 13 stops • 216km • 4h21m 13:00-17:21 AV" at bounding box center [93, 102] width 140 height 15
